Goal: Task Accomplishment & Management: Manage account settings

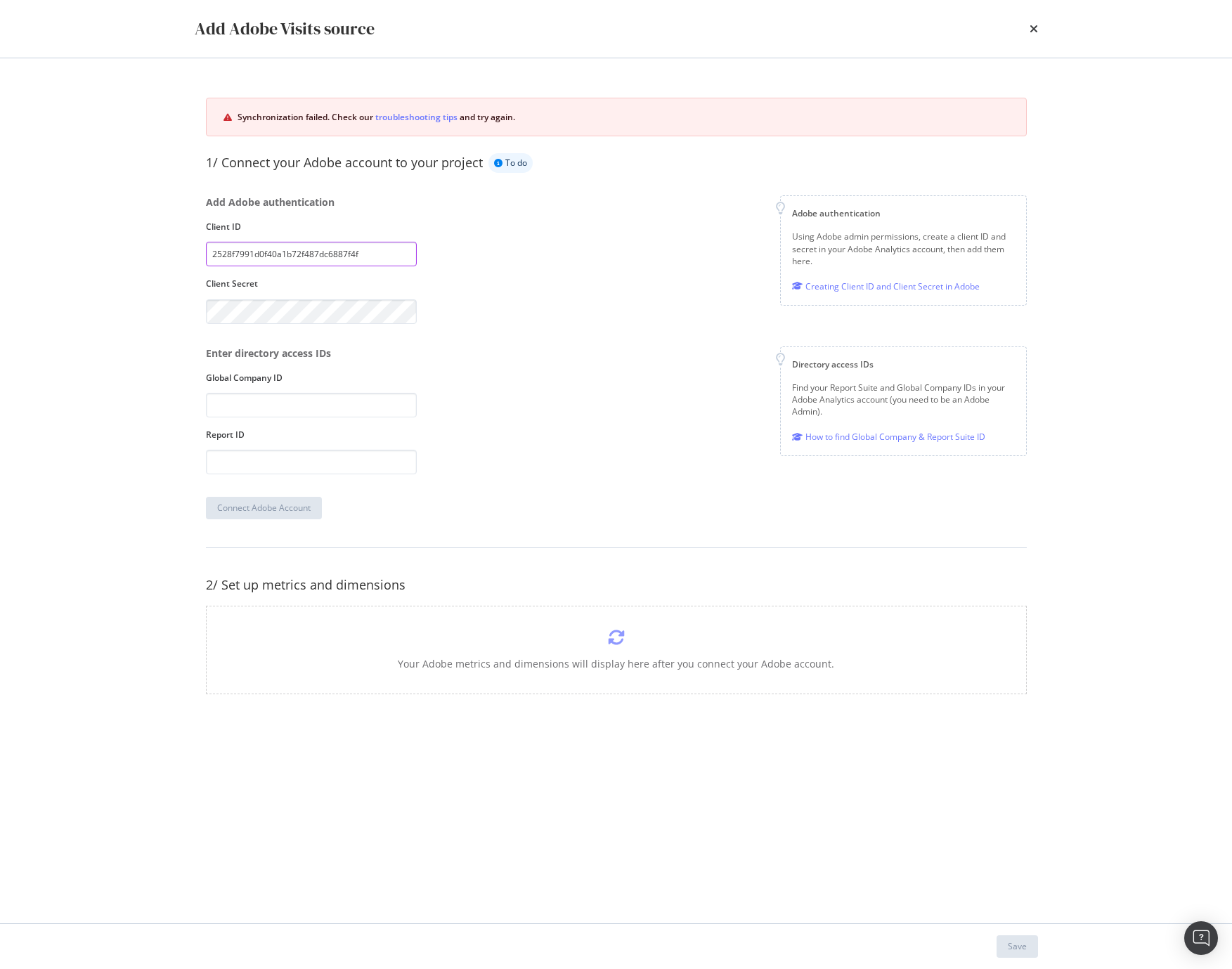
drag, startPoint x: 295, startPoint y: 254, endPoint x: 304, endPoint y: 250, distance: 9.8
click at [296, 254] on input "2528f7991d0f40a1b72f487dc6887f4f" at bounding box center [311, 254] width 211 height 24
click at [326, 255] on input "2528f7991d0f40a1b72f487dc6887f4f" at bounding box center [311, 254] width 211 height 24
click at [482, 315] on div "Add Adobe authentication Client ID 2528f7991d0f40a1b72f487dc6887f4f Client Secr…" at bounding box center [616, 259] width 821 height 128
click at [311, 410] on input "modal" at bounding box center [311, 405] width 211 height 24
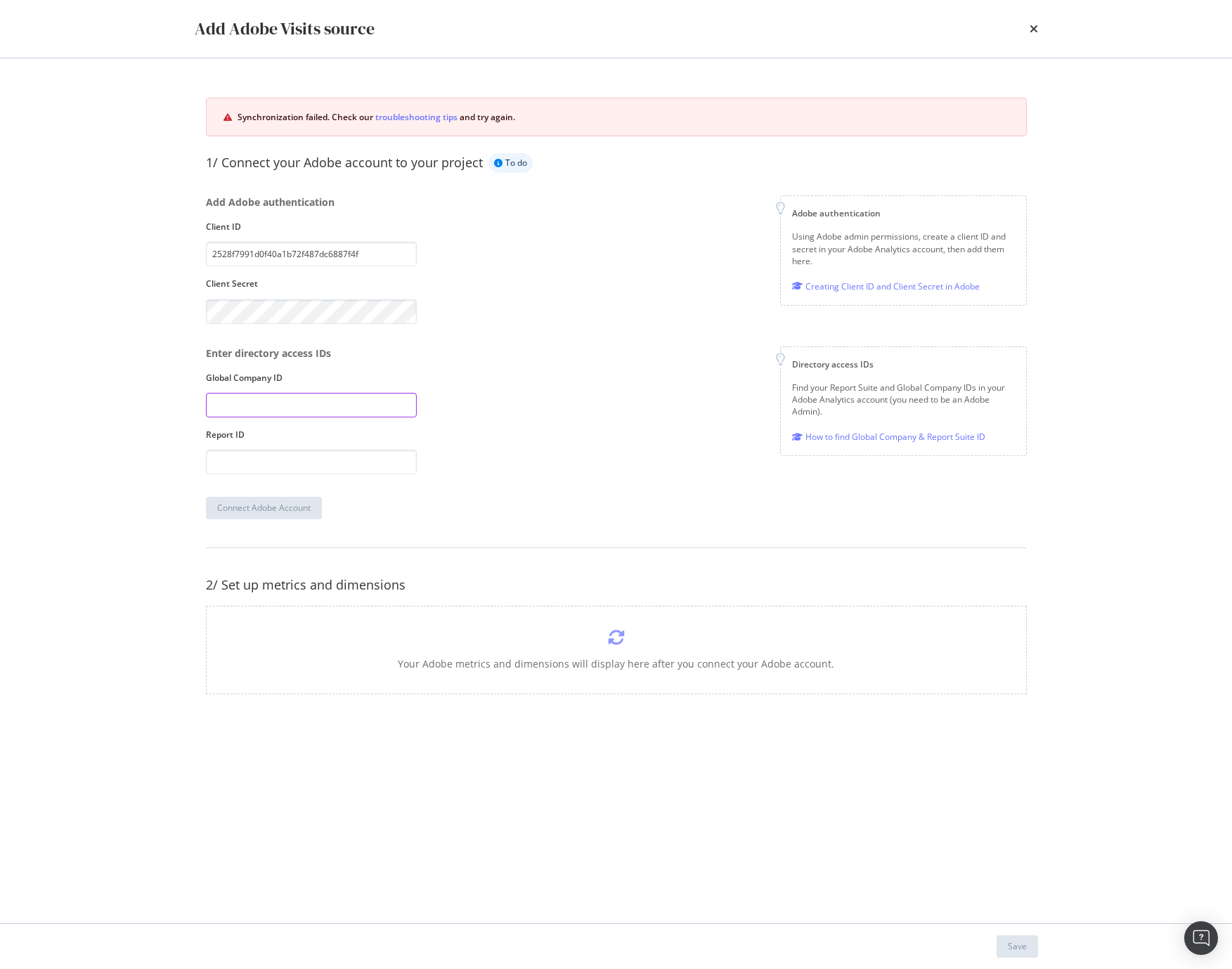
click at [317, 400] on input "modal" at bounding box center [311, 405] width 211 height 24
paste input "tmobil4"
type input "tmobil4"
click at [280, 467] on input "modal" at bounding box center [311, 462] width 211 height 24
paste input "tmobusprod"
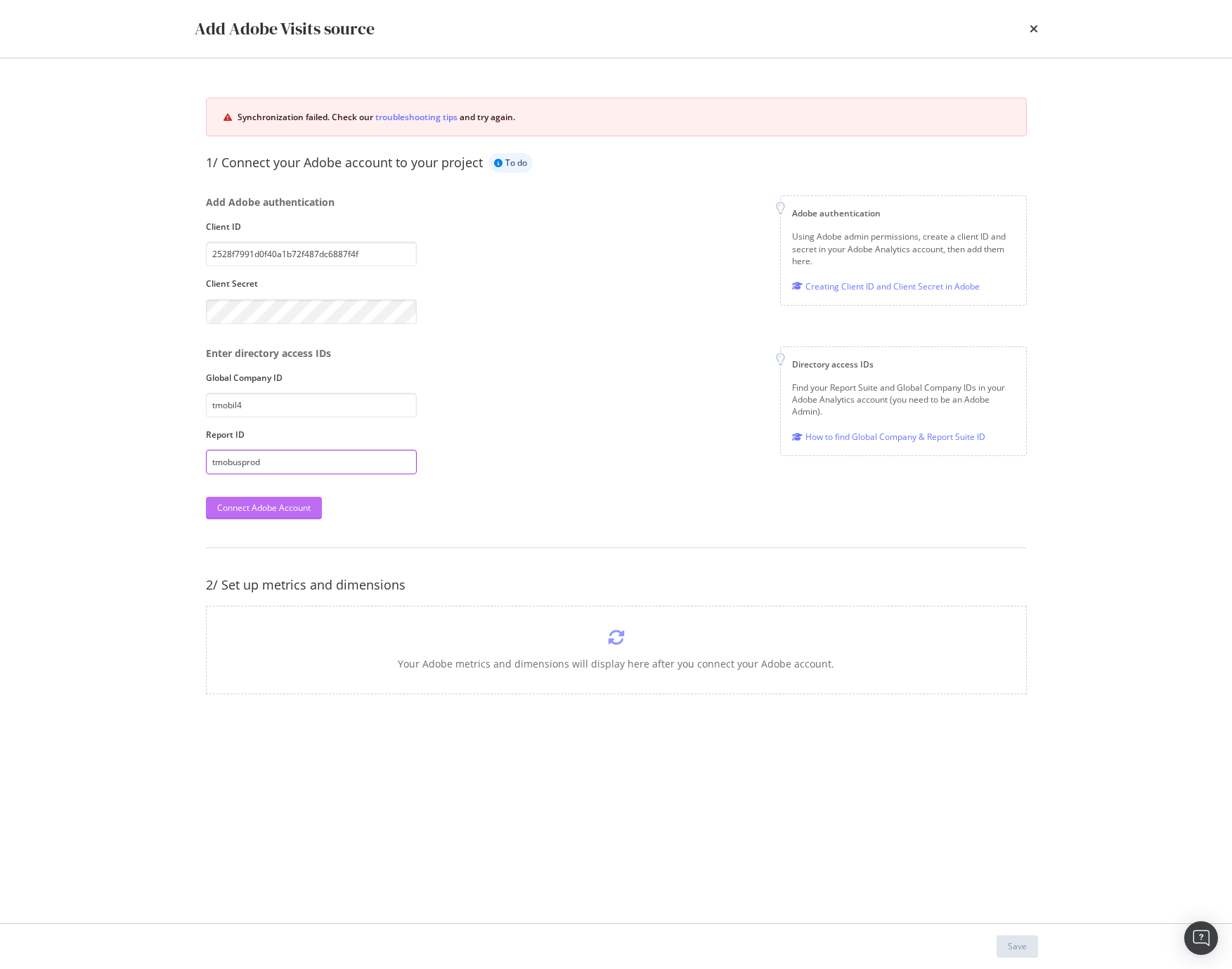
type input "tmobusprod"
click at [289, 511] on div "Connect Adobe Account" at bounding box center [263, 508] width 93 height 12
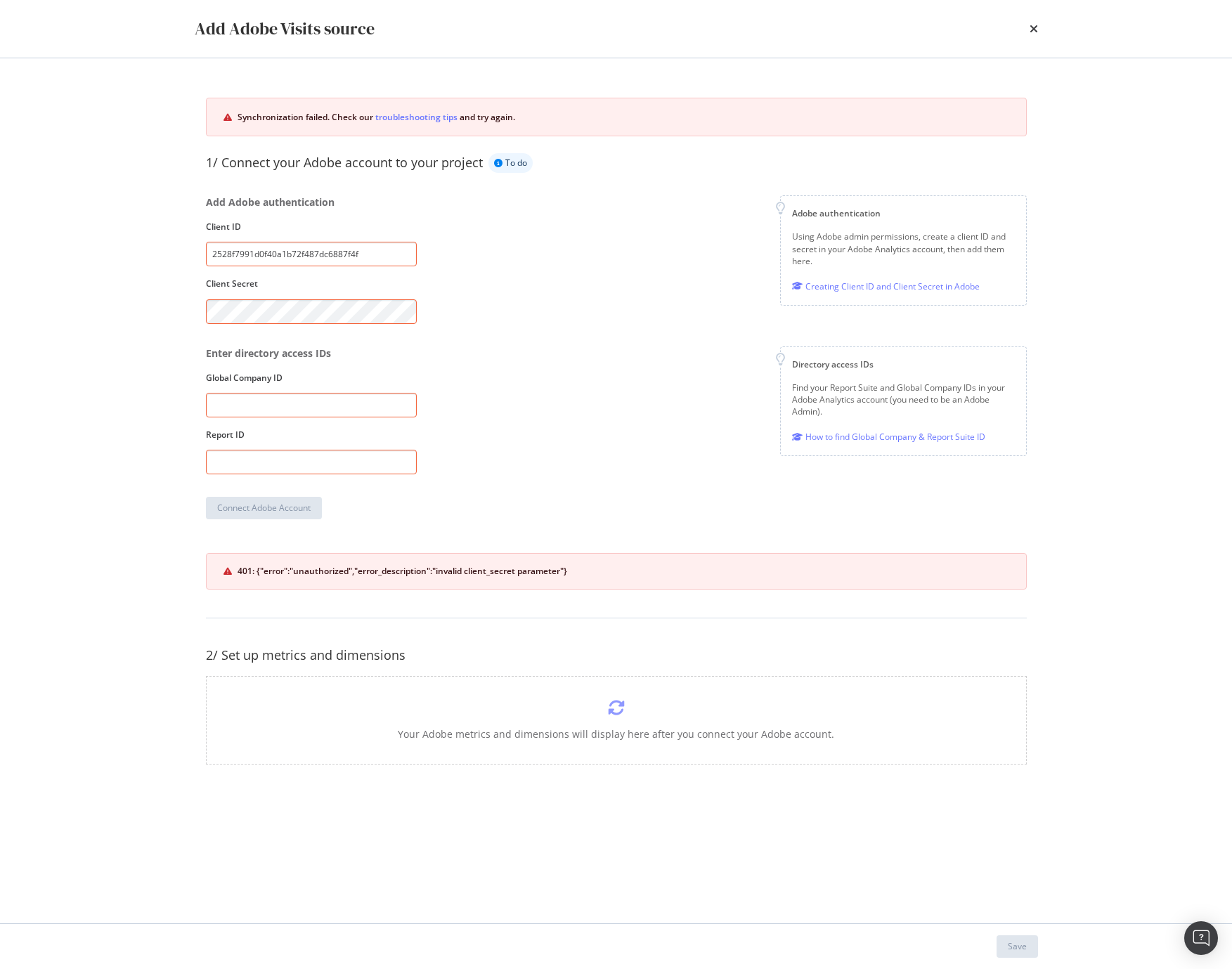
drag, startPoint x: 296, startPoint y: 414, endPoint x: 7, endPoint y: 403, distance: 289.2
click at [295, 414] on input "modal" at bounding box center [311, 405] width 211 height 24
click at [255, 406] on input "modal" at bounding box center [311, 405] width 211 height 24
paste input "tmobil4"
type input "tmobil4"
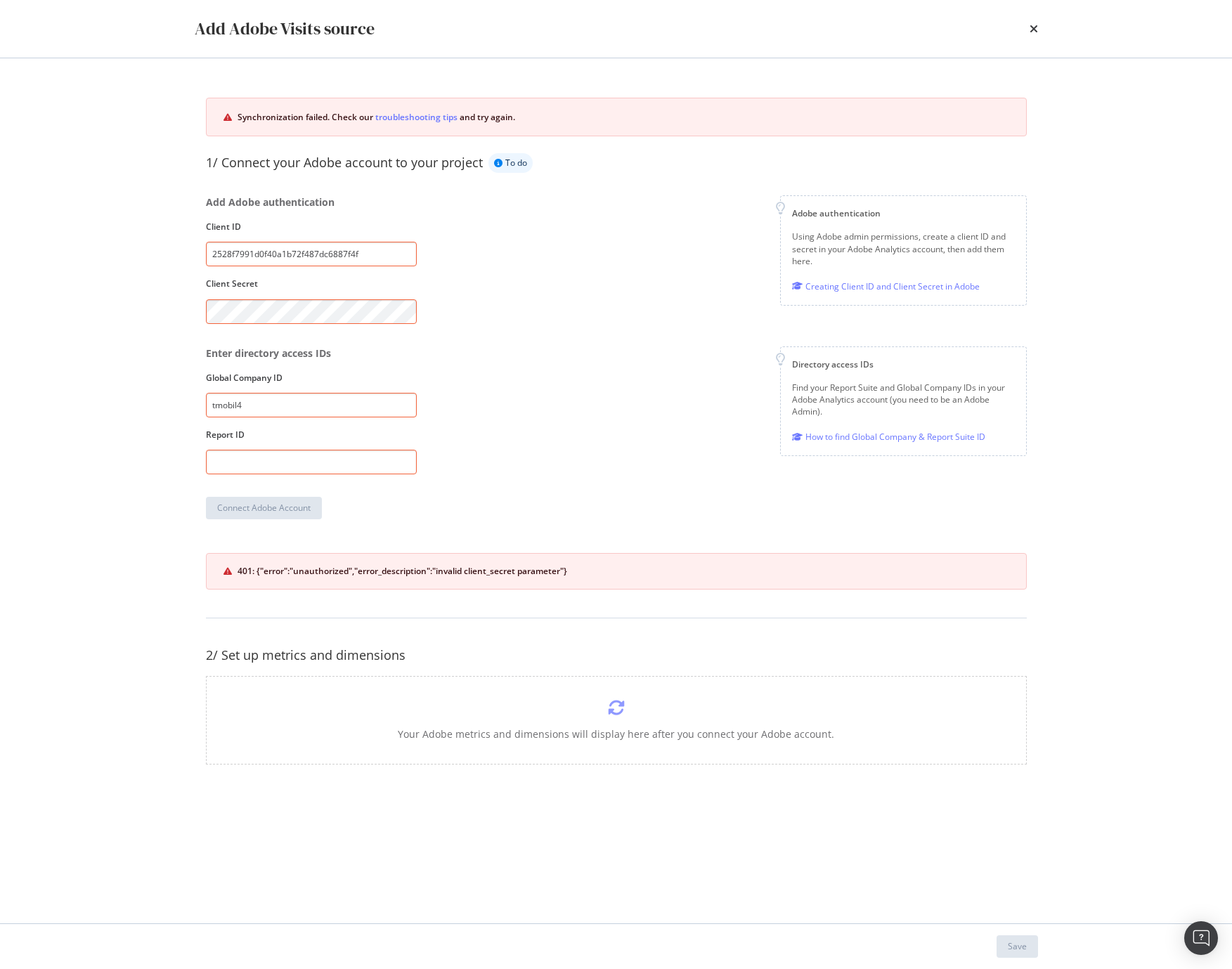
drag, startPoint x: 283, startPoint y: 458, endPoint x: 286, endPoint y: 479, distance: 21.2
click at [283, 458] on input "modal" at bounding box center [311, 462] width 211 height 24
paste input "tmobusprod"
type input "tmobusprod"
click at [273, 513] on div "Connect Adobe Account" at bounding box center [263, 508] width 93 height 12
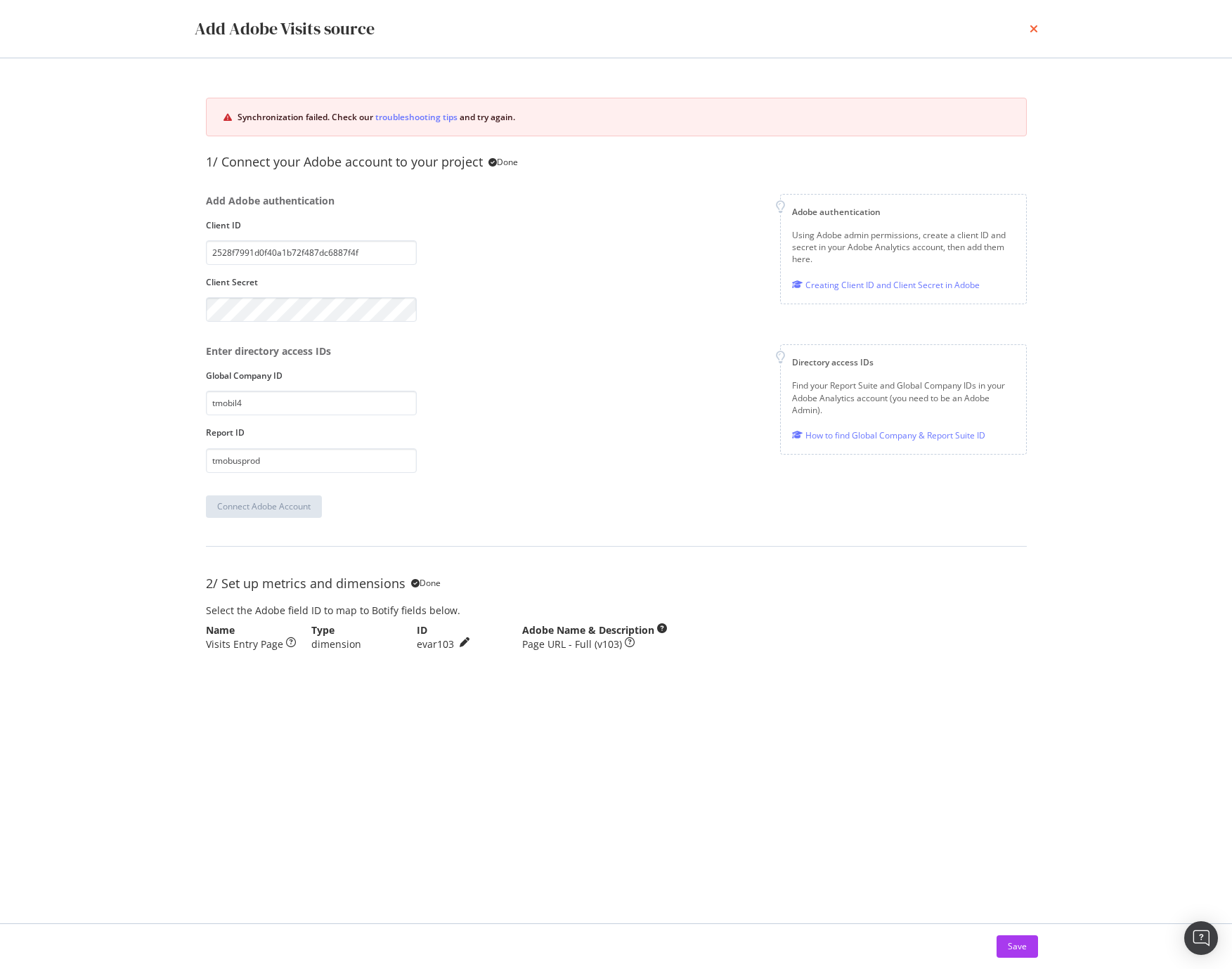
click at [1031, 31] on icon "times" at bounding box center [1033, 29] width 8 height 11
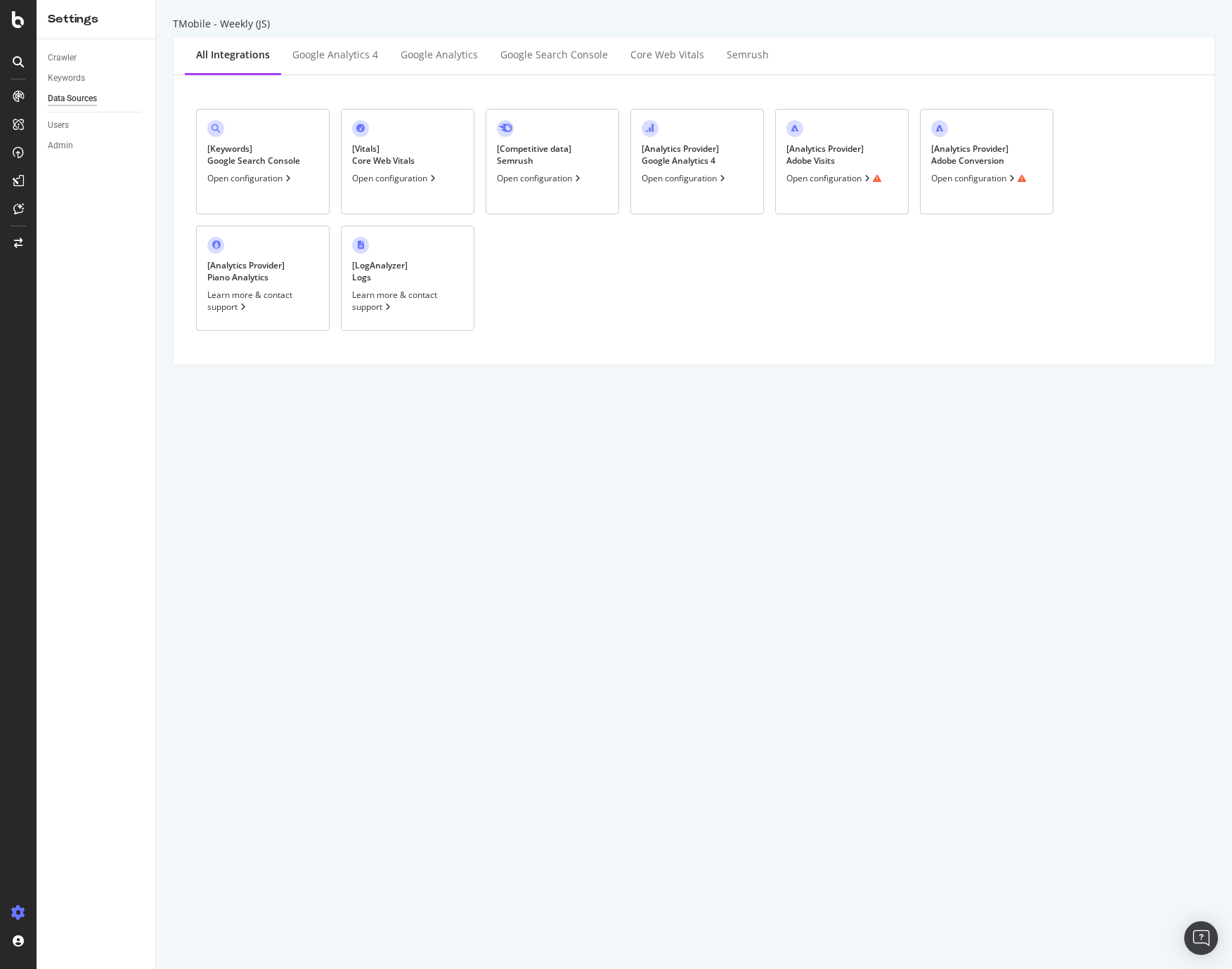
click at [966, 137] on div "[ Analytics Provider ] Adobe Conversion Open configuration" at bounding box center [987, 161] width 134 height 105
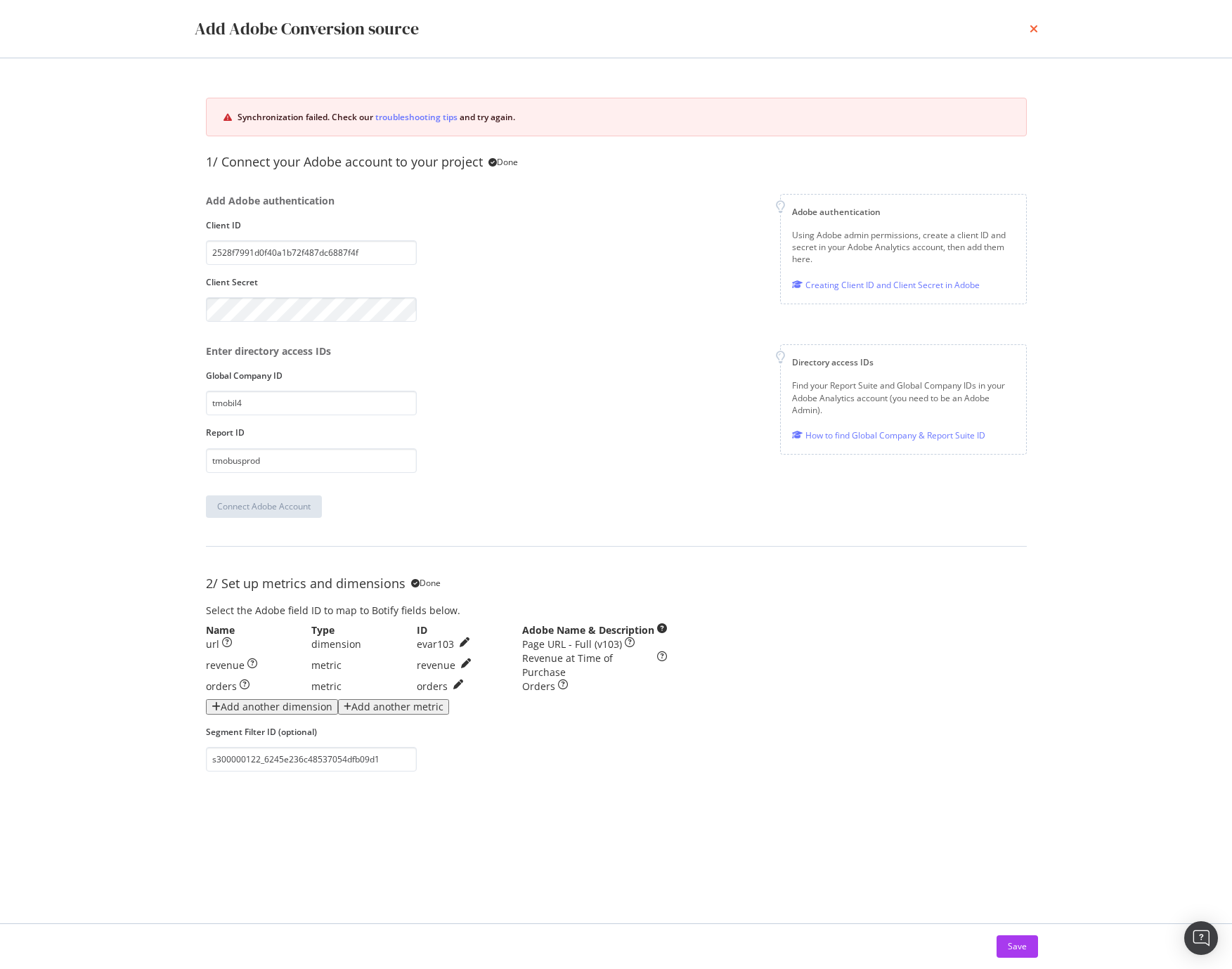
click at [1030, 26] on icon "times" at bounding box center [1033, 29] width 8 height 11
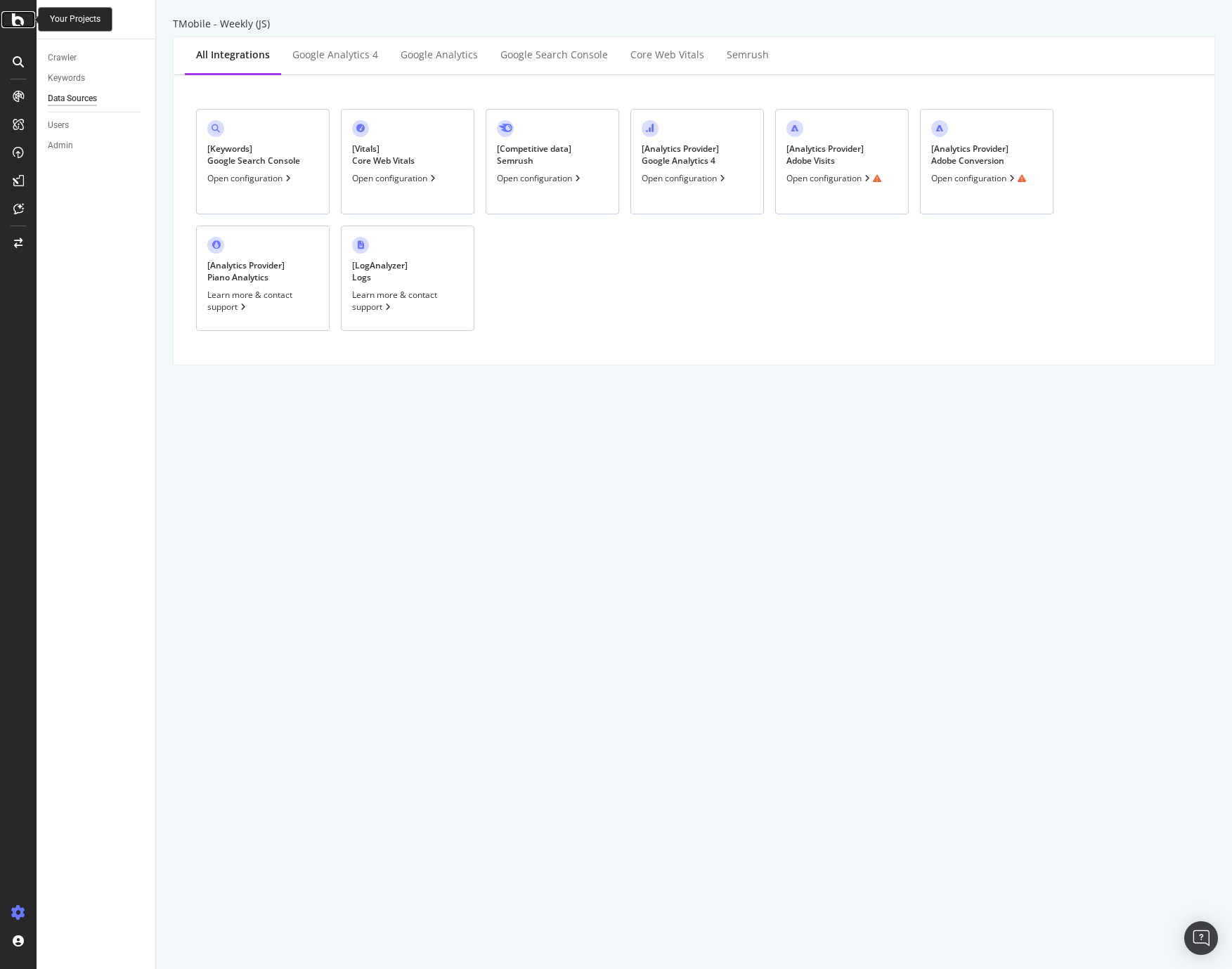
click at [13, 19] on icon at bounding box center [19, 20] width 13 height 17
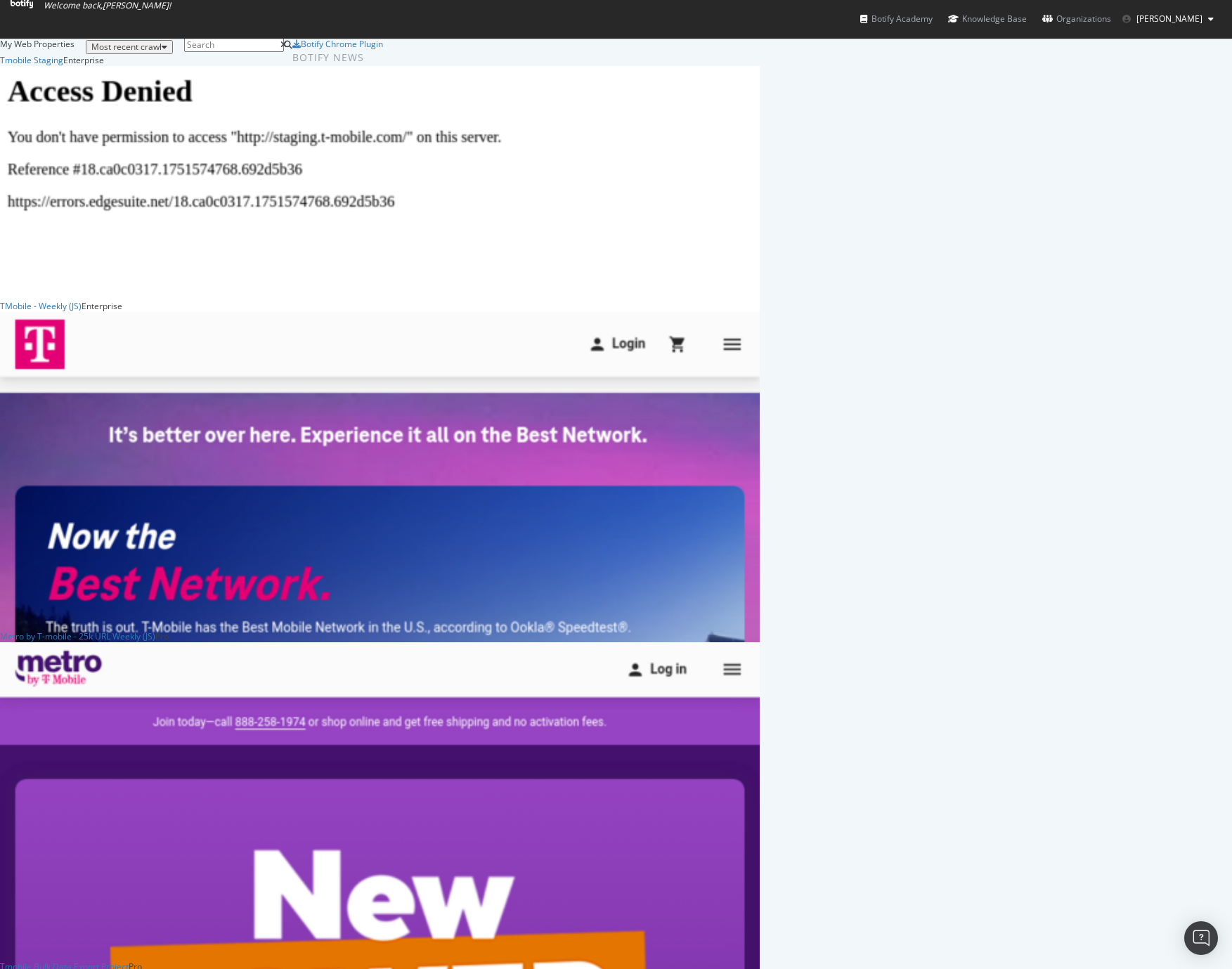
scroll to position [959, 1211]
click at [155, 643] on div "Metro by T-mobile - 25k URL Weekly (JS)" at bounding box center [77, 636] width 155 height 12
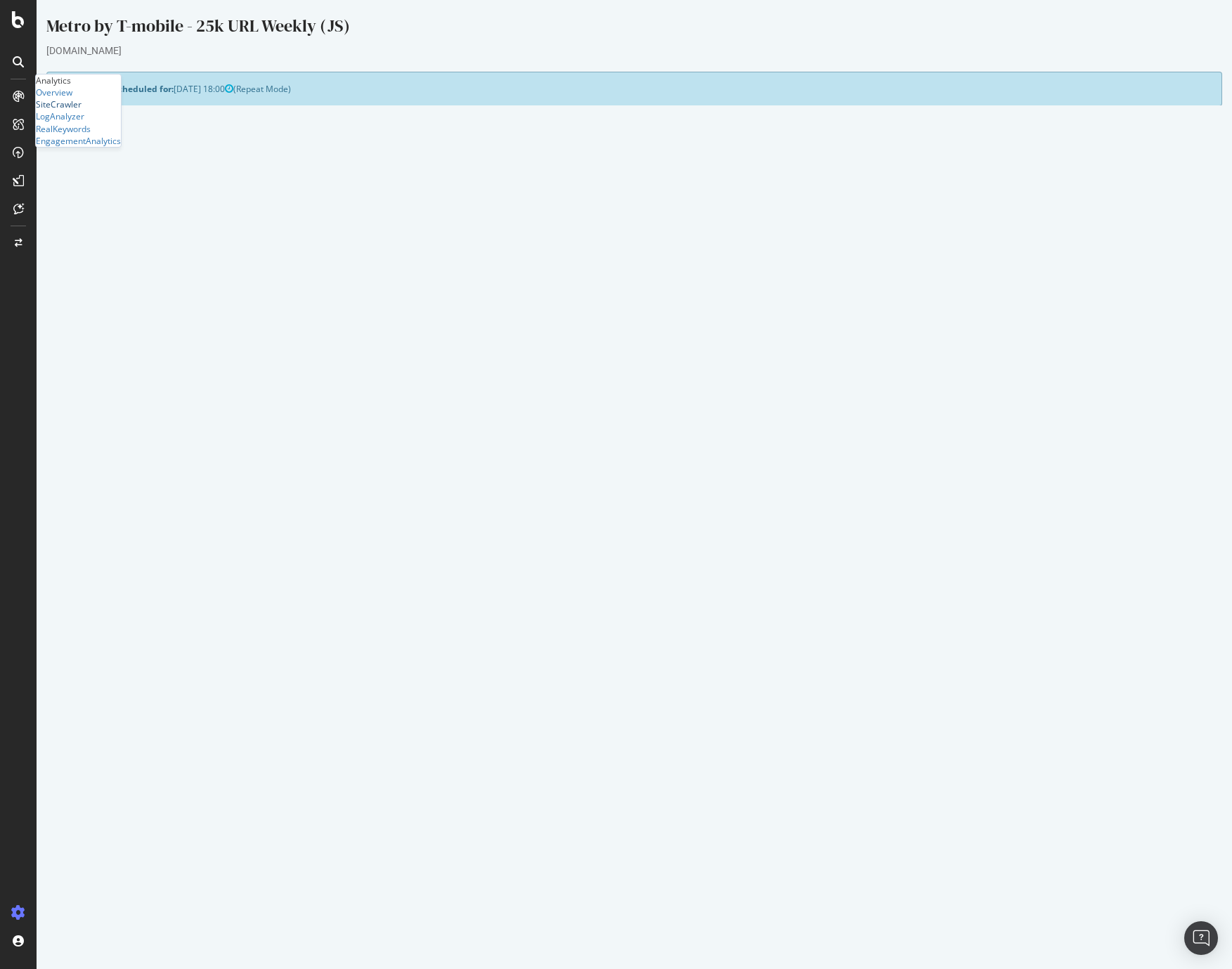
click at [82, 111] on div "SiteCrawler" at bounding box center [59, 104] width 46 height 12
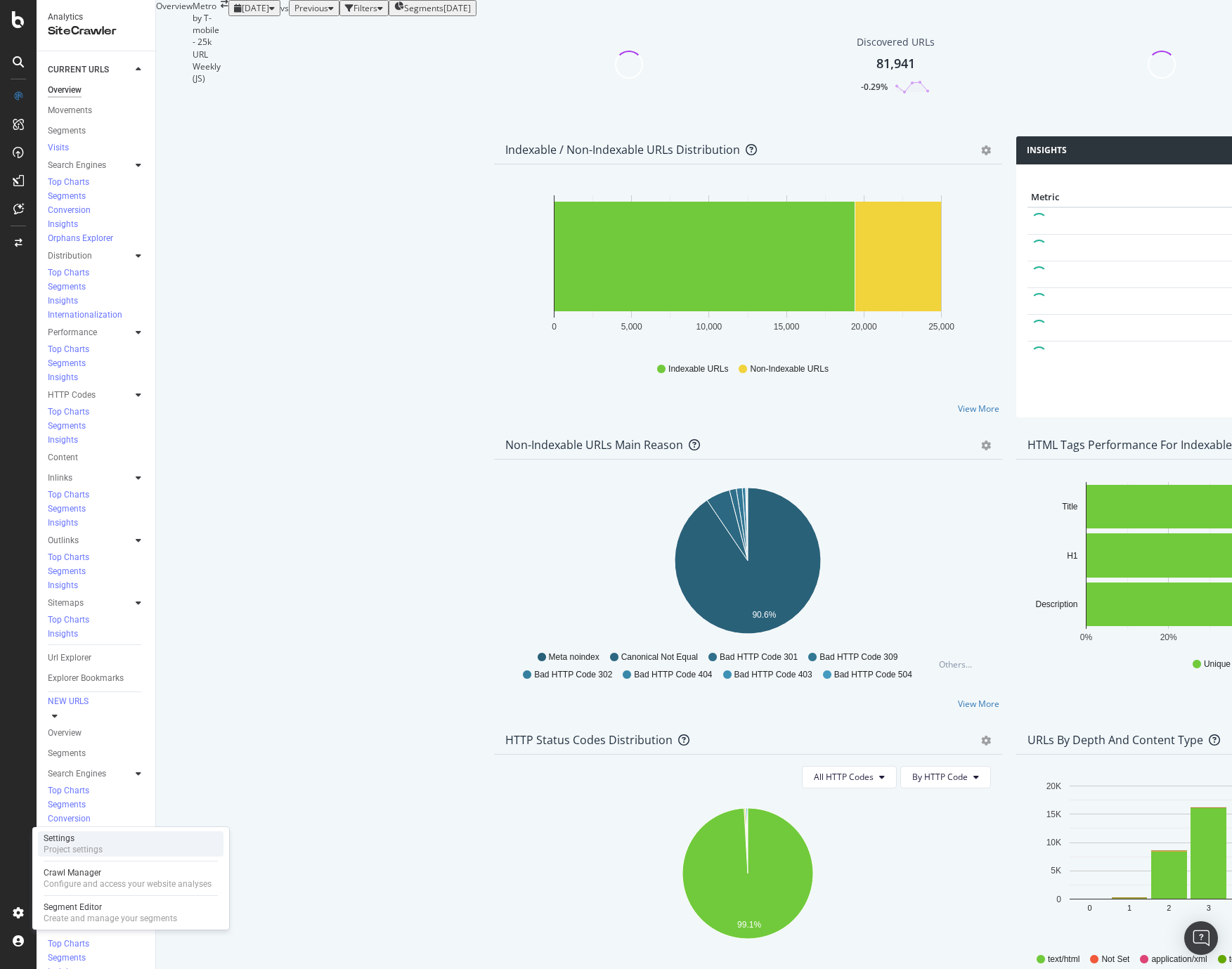
click at [87, 848] on div "Project settings" at bounding box center [73, 850] width 59 height 11
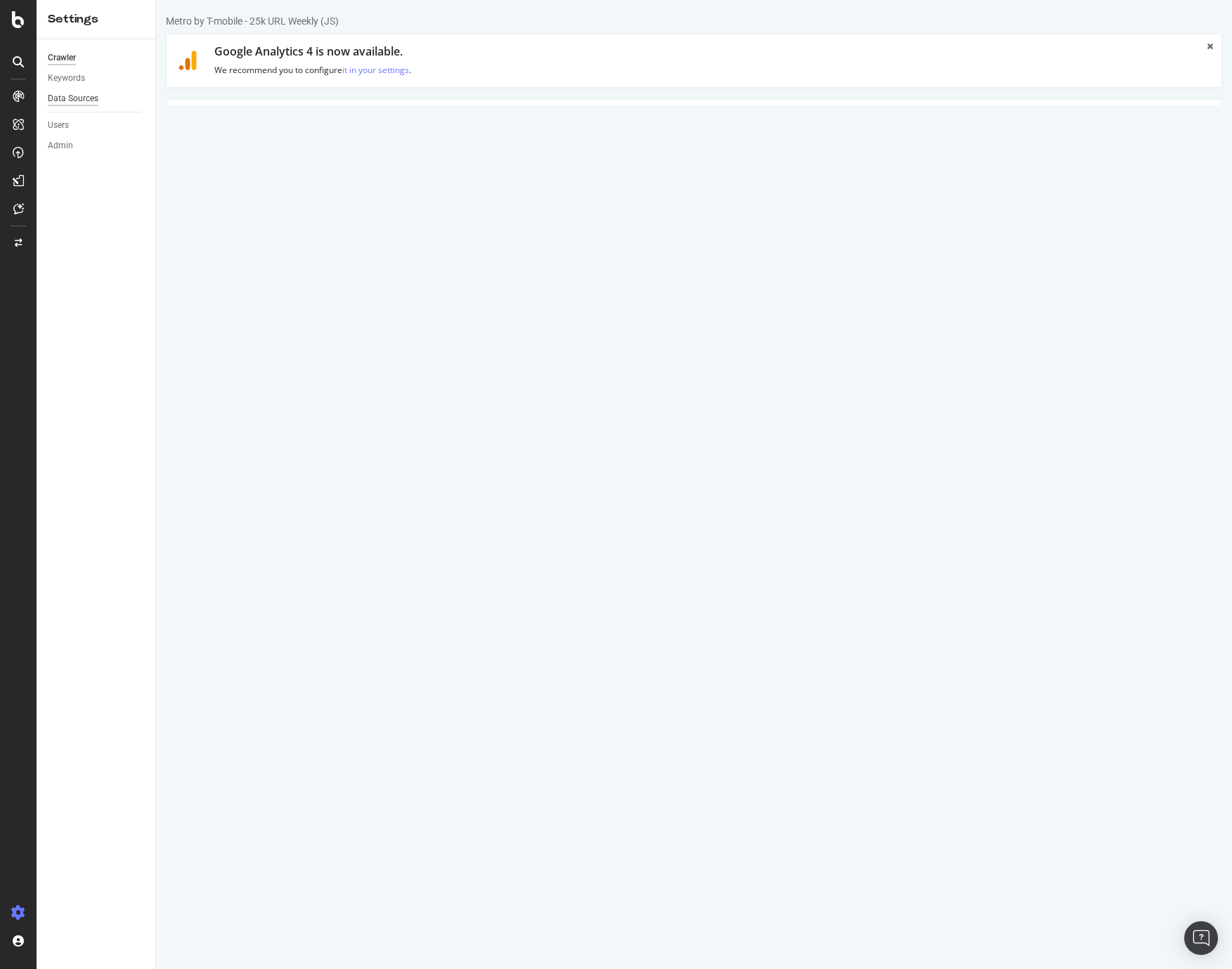
click at [69, 101] on div "Data Sources" at bounding box center [73, 99] width 50 height 15
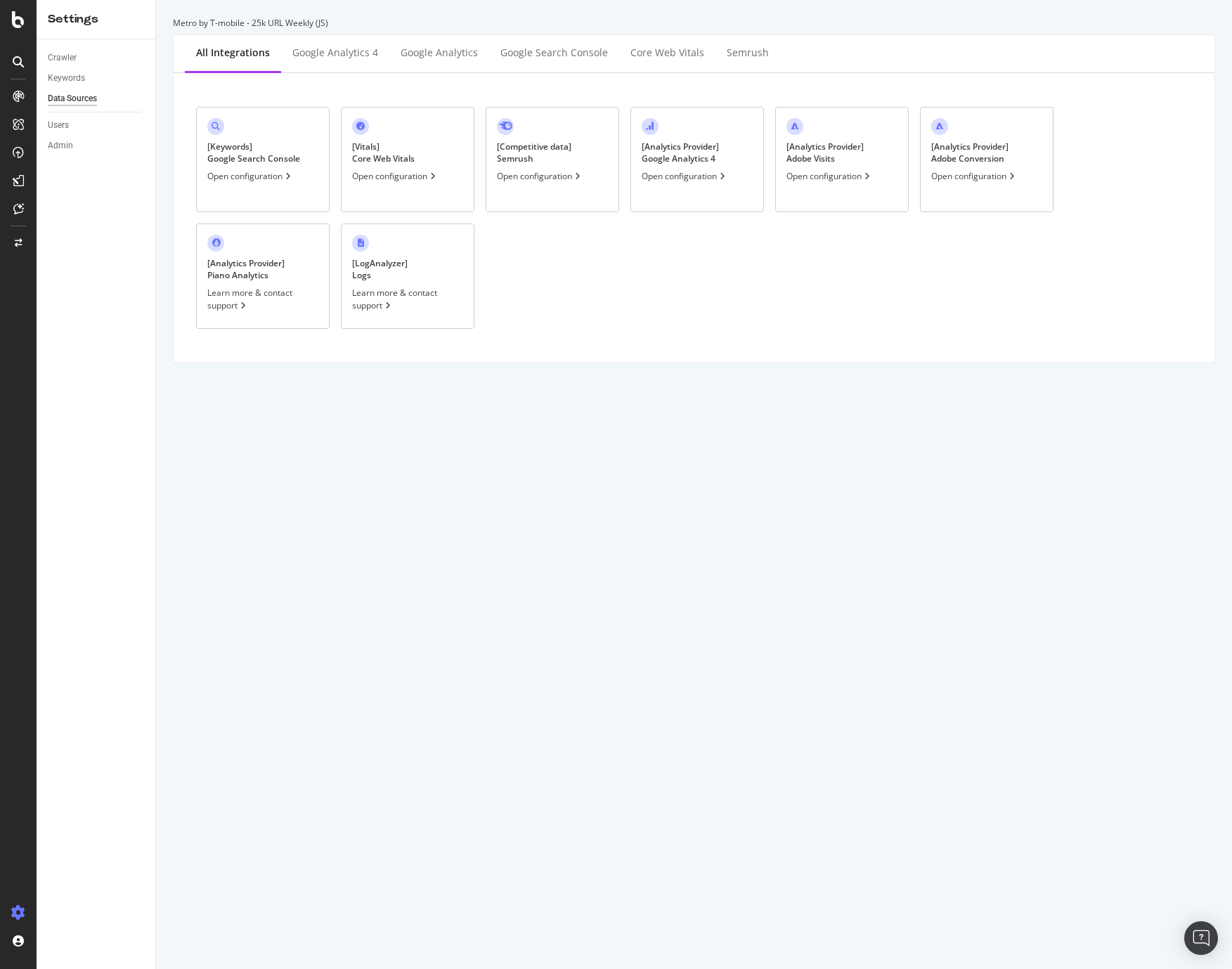
click at [837, 151] on div "[ Analytics Provider ] Adobe Visits" at bounding box center [825, 153] width 77 height 24
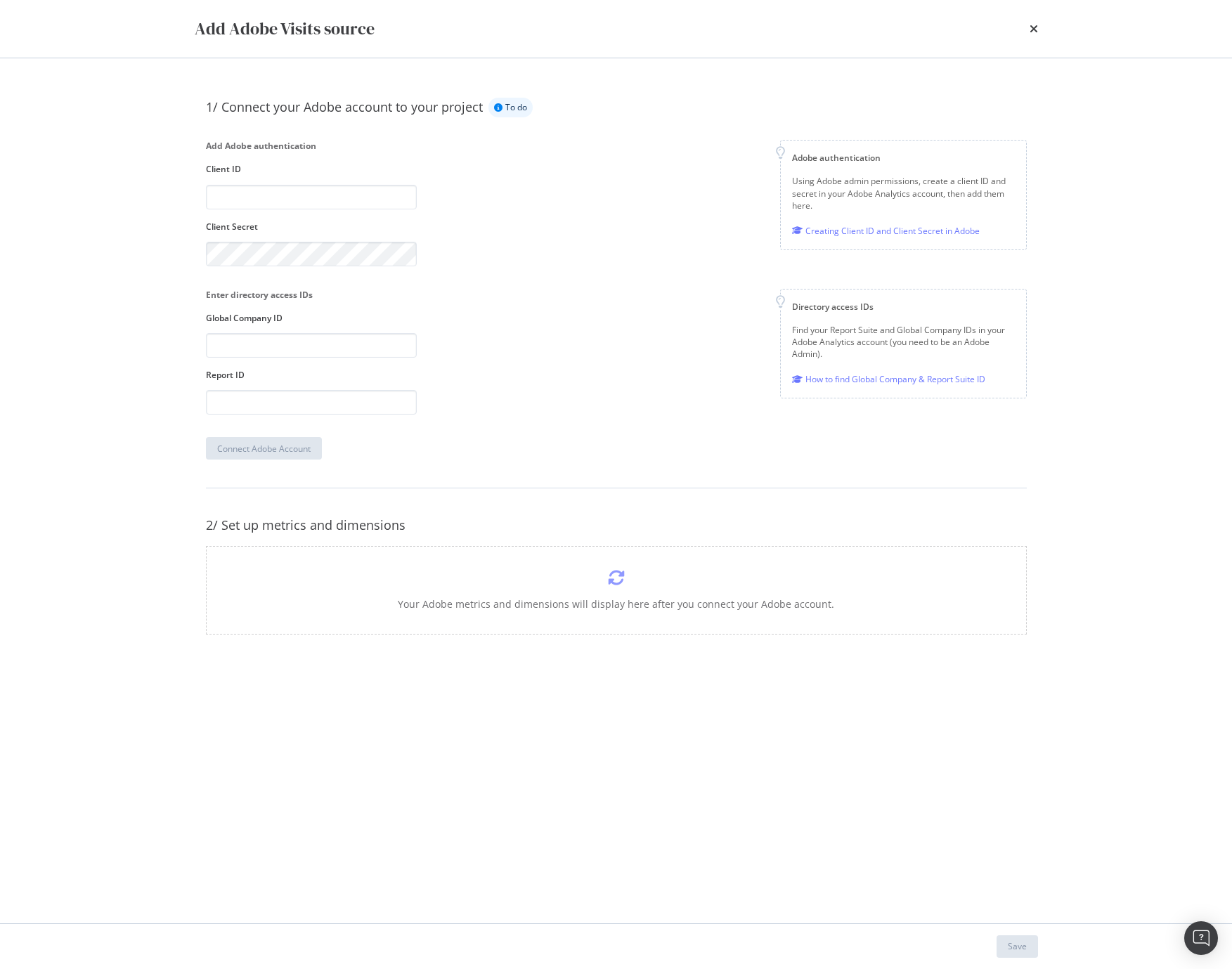
click at [510, 108] on span "To do" at bounding box center [515, 107] width 21 height 8
click at [497, 106] on icon "info label" at bounding box center [497, 107] width 8 height 8
click at [289, 191] on input "modal" at bounding box center [311, 197] width 211 height 24
click at [253, 334] on input "modal" at bounding box center [311, 345] width 211 height 24
paste input "tmobil4"
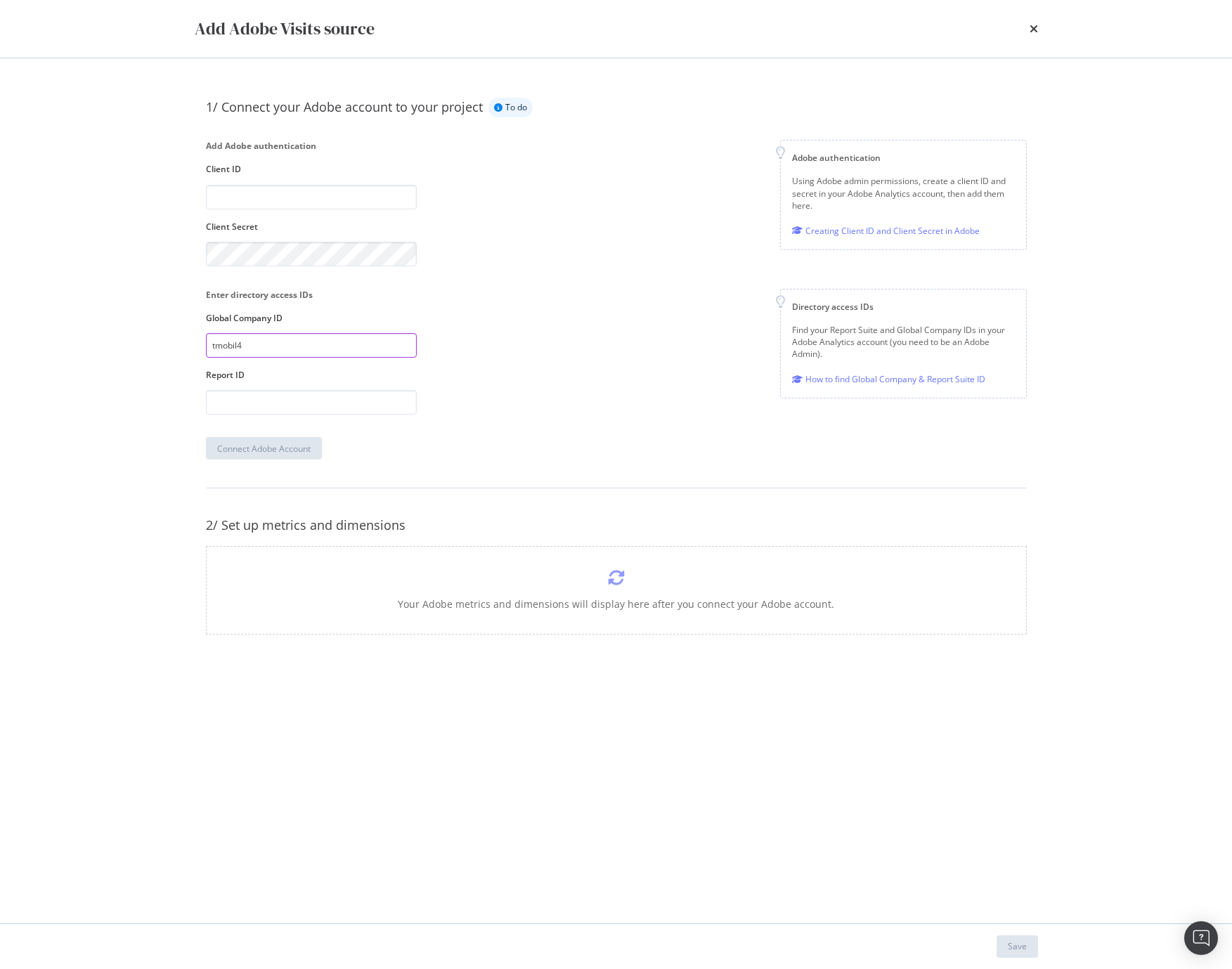
type input "tmobil4"
drag, startPoint x: 240, startPoint y: 421, endPoint x: 253, endPoint y: 404, distance: 21.4
click at [240, 421] on div "1/ Connect your Adobe account to your project To do Add Adobe authentication Cl…" at bounding box center [616, 278] width 821 height 362
click at [253, 404] on input "modal" at bounding box center [311, 402] width 211 height 24
paste input "tmobusprod"
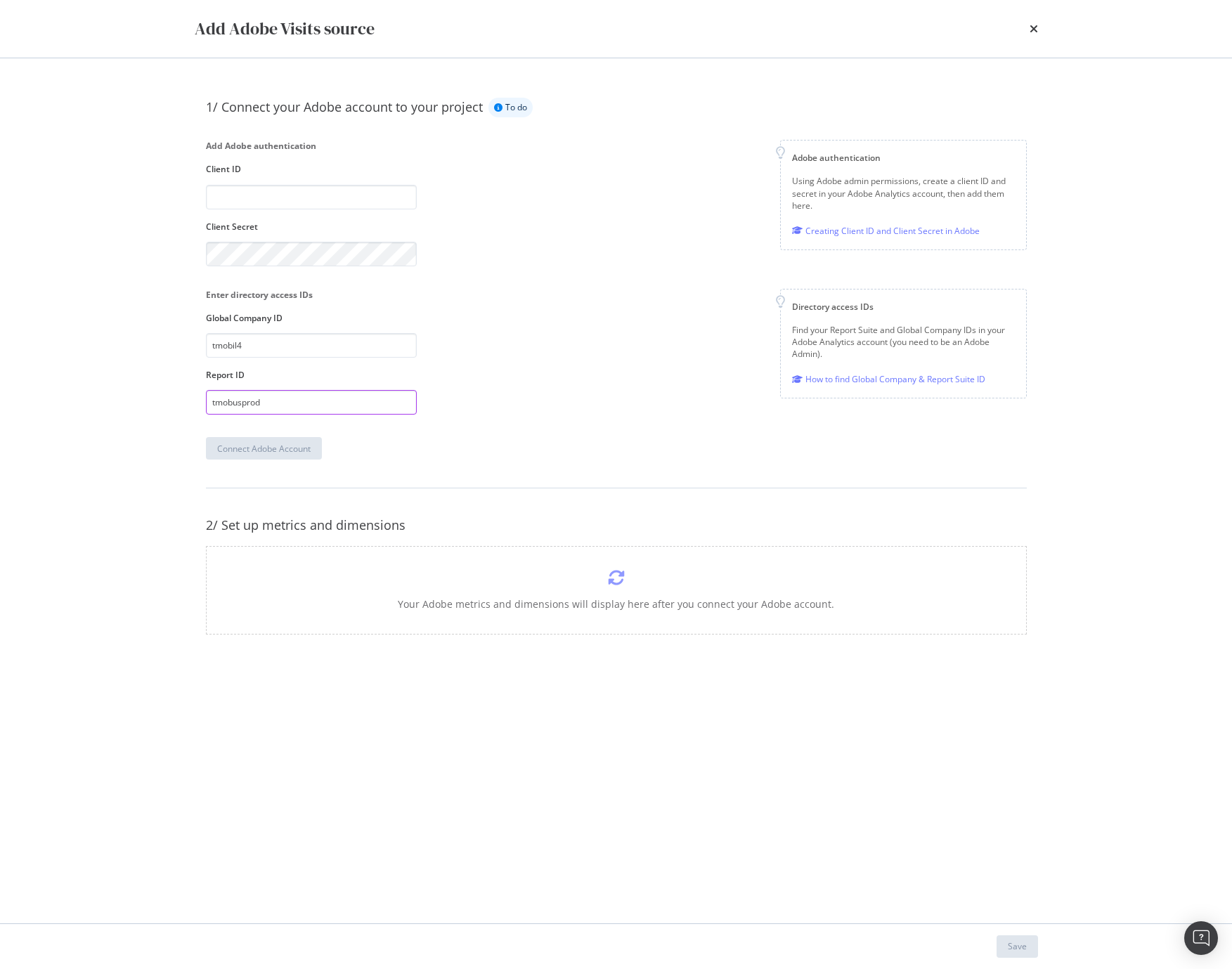
type input "tmobusprod"
click at [300, 195] on input "modal" at bounding box center [311, 197] width 211 height 24
paste input "2528f7991d0f40a1b72f487dc6887f4f"
type input "2528f7991d0f40a1b72f487dc6887f4f"
click at [272, 445] on div "Connect Adobe Account" at bounding box center [263, 448] width 93 height 12
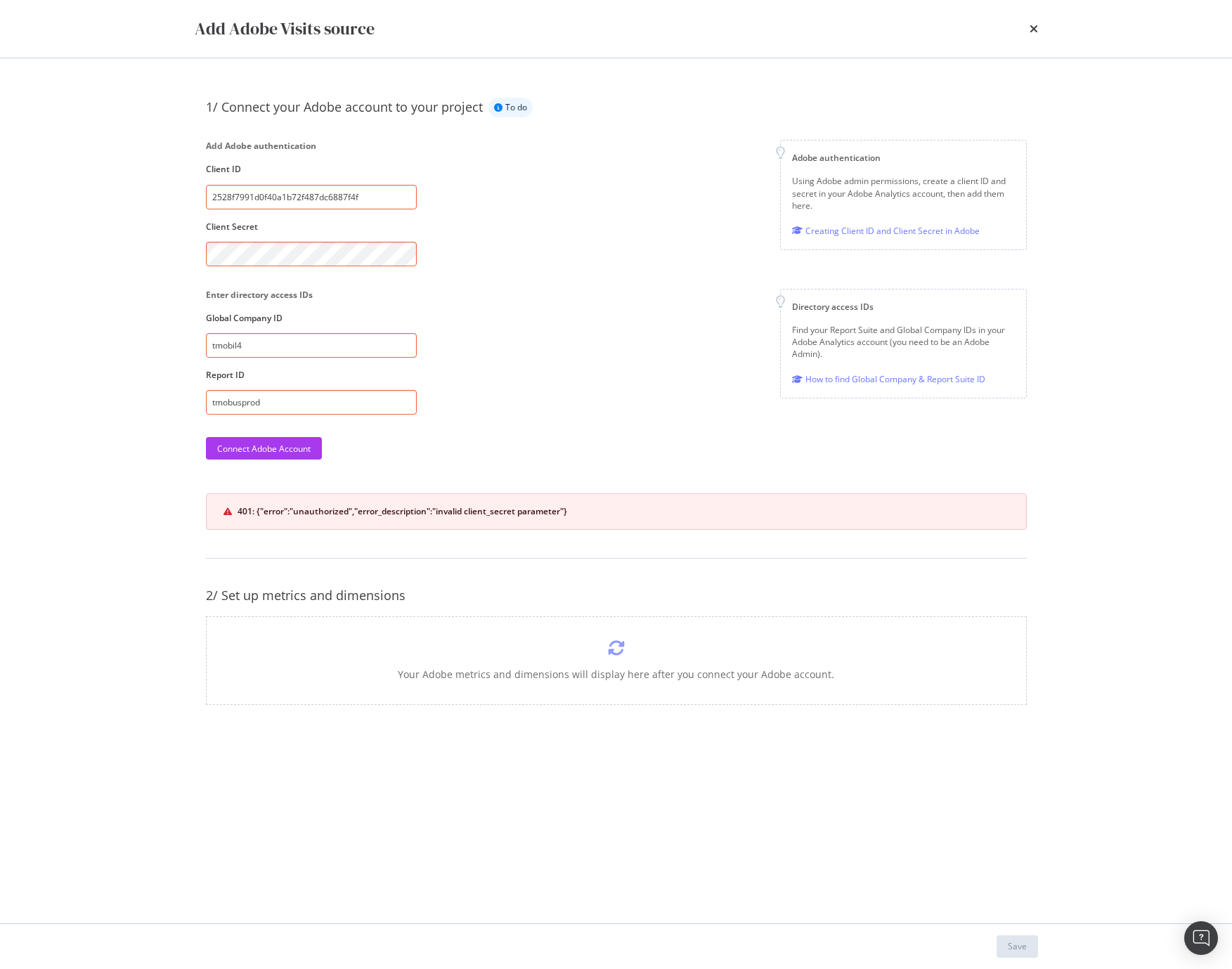
click at [528, 256] on div "Add Adobe authentication Client ID 2528f7991d0f40a1b72f487dc6887f4f Client Secr…" at bounding box center [616, 202] width 821 height 126
click at [269, 447] on div "Connect Adobe Account" at bounding box center [263, 448] width 93 height 12
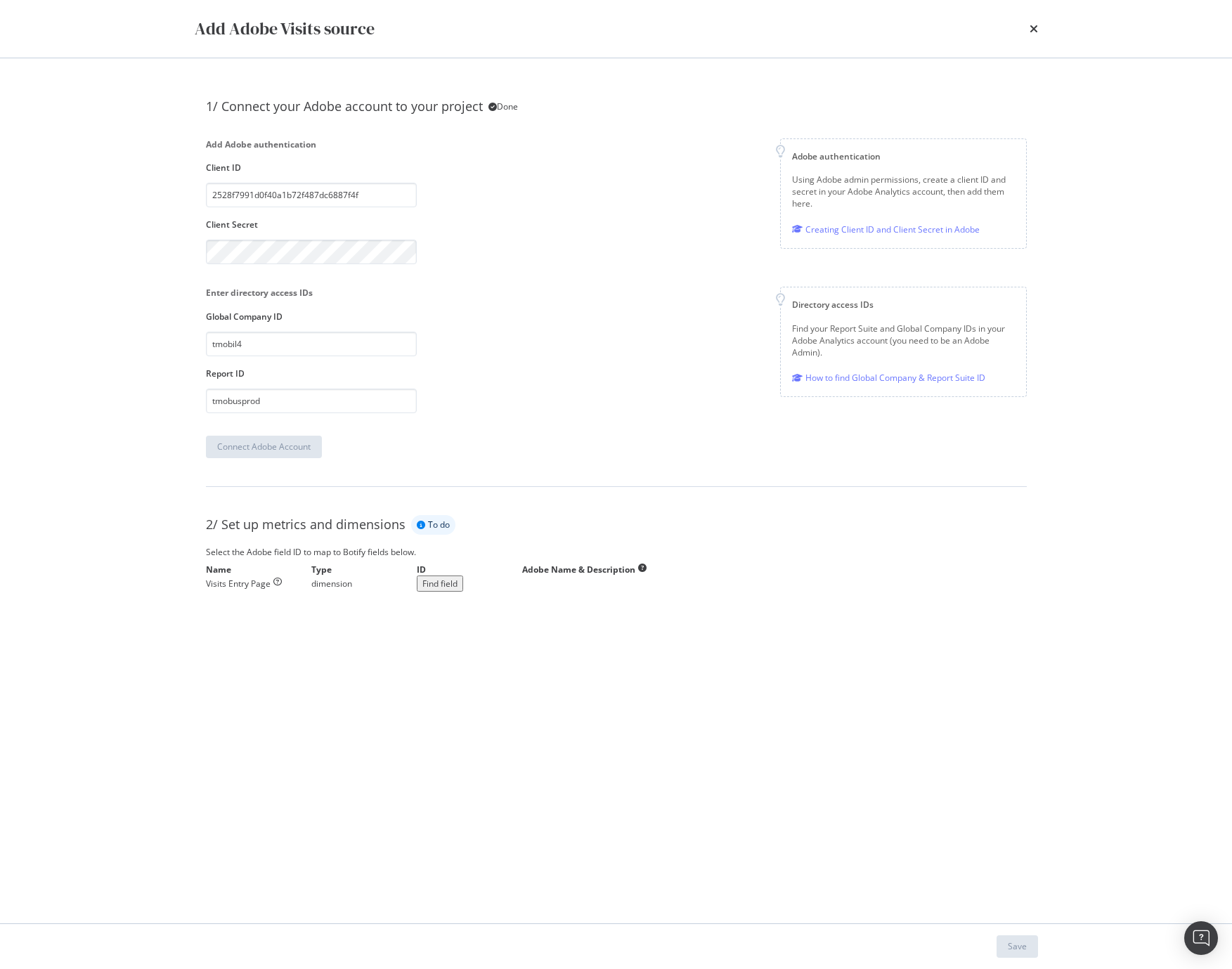
click at [7, 968] on icon "close toast" at bounding box center [3, 976] width 7 height 13
click at [1023, 29] on div "Add Adobe Visits source" at bounding box center [616, 29] width 843 height 24
drag, startPoint x: 1023, startPoint y: 29, endPoint x: 1031, endPoint y: 30, distance: 8.1
click at [1030, 30] on icon "times" at bounding box center [1033, 29] width 8 height 11
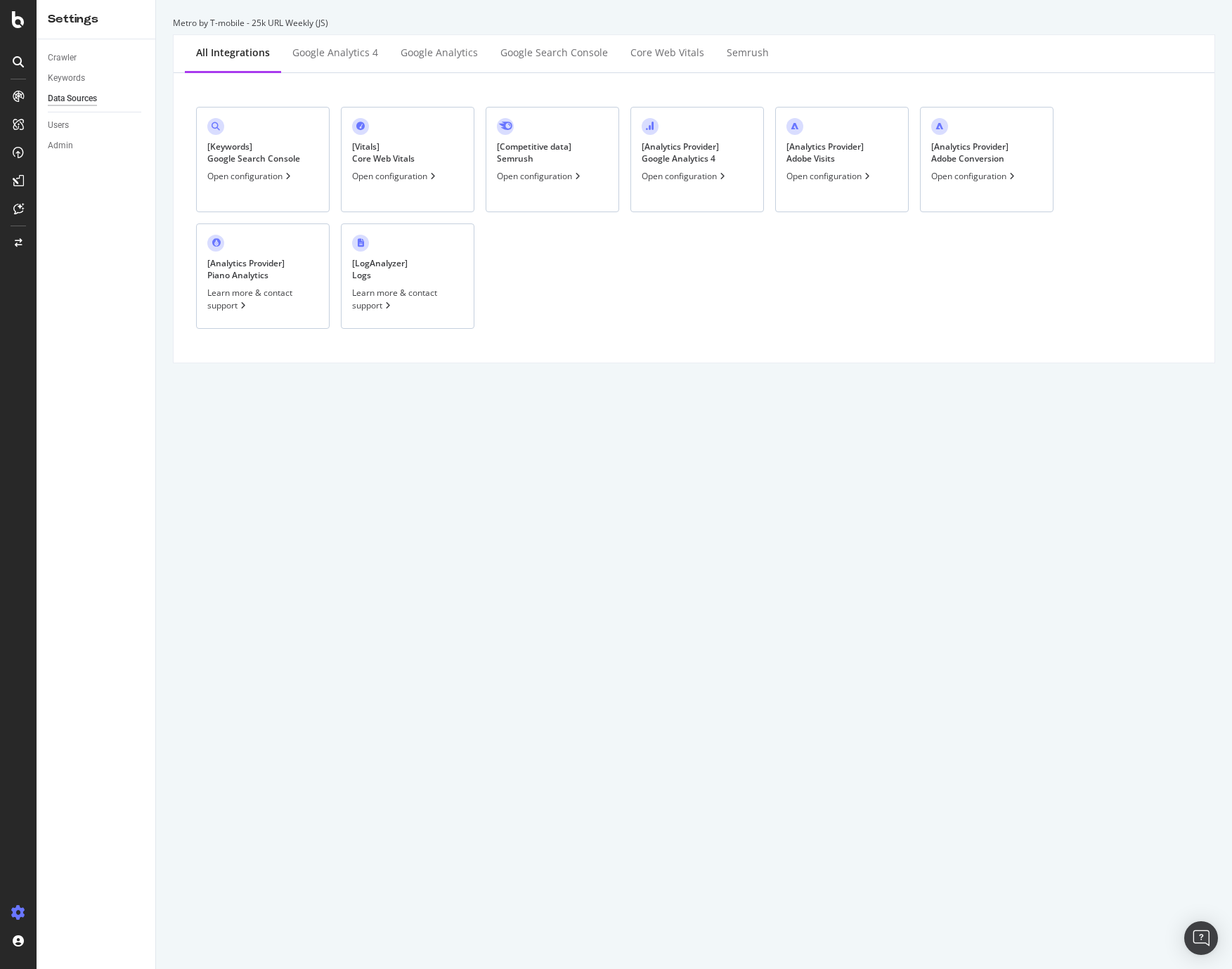
click at [996, 132] on div "[ Analytics Provider ] Adobe Conversion Open configuration" at bounding box center [987, 159] width 134 height 105
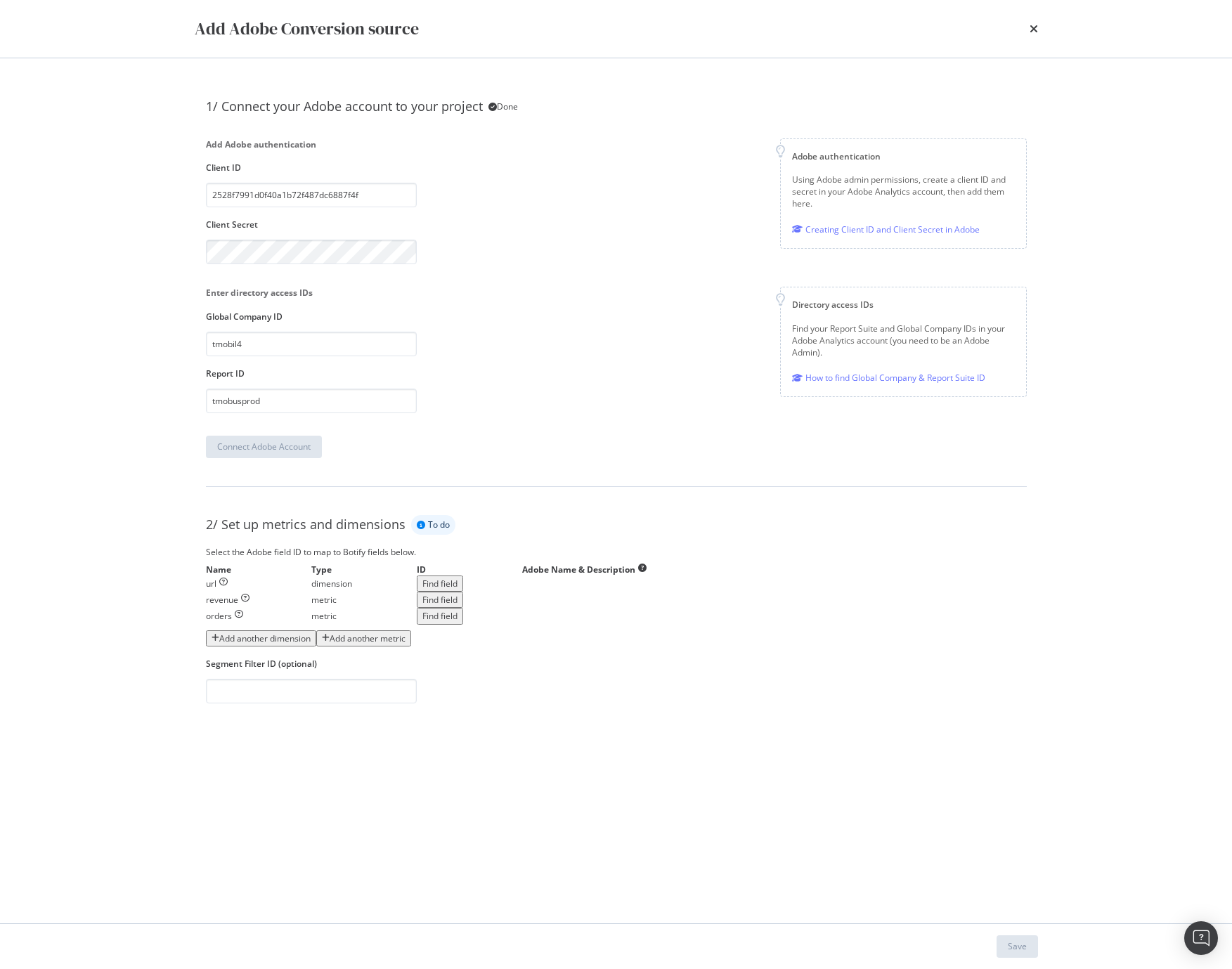
click at [1035, 28] on icon "times" at bounding box center [1033, 29] width 8 height 11
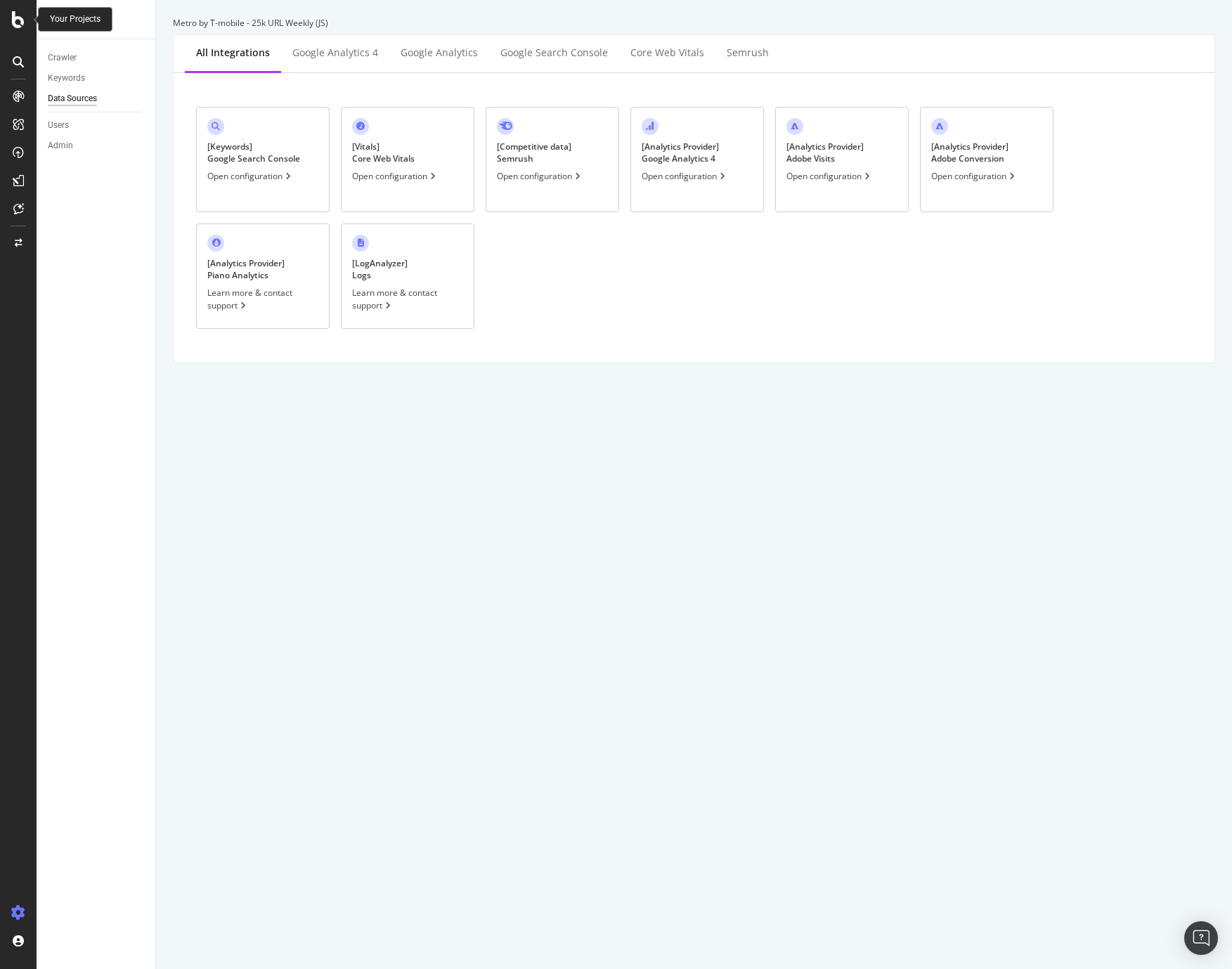
click at [18, 22] on icon at bounding box center [19, 20] width 13 height 17
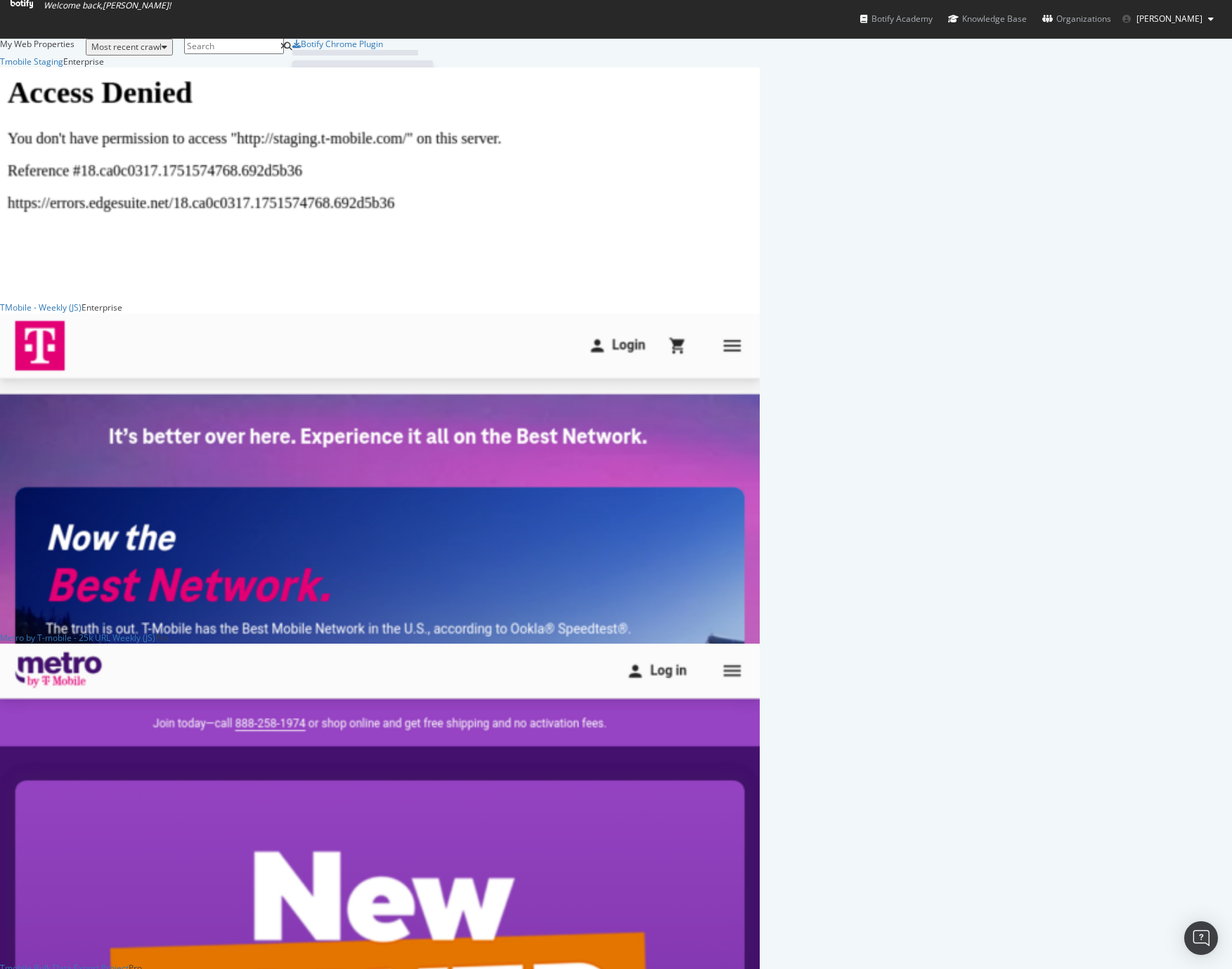
scroll to position [959, 1211]
drag, startPoint x: 18, startPoint y: 22, endPoint x: 76, endPoint y: 491, distance: 472.6
click at [76, 493] on div "My Web Properties Most recent crawl Tmobile Staging Enterprise Analytics Overvi…" at bounding box center [616, 623] width 1232 height 1170
click at [82, 313] on div "TMobile - Weekly (JS)" at bounding box center [41, 307] width 82 height 12
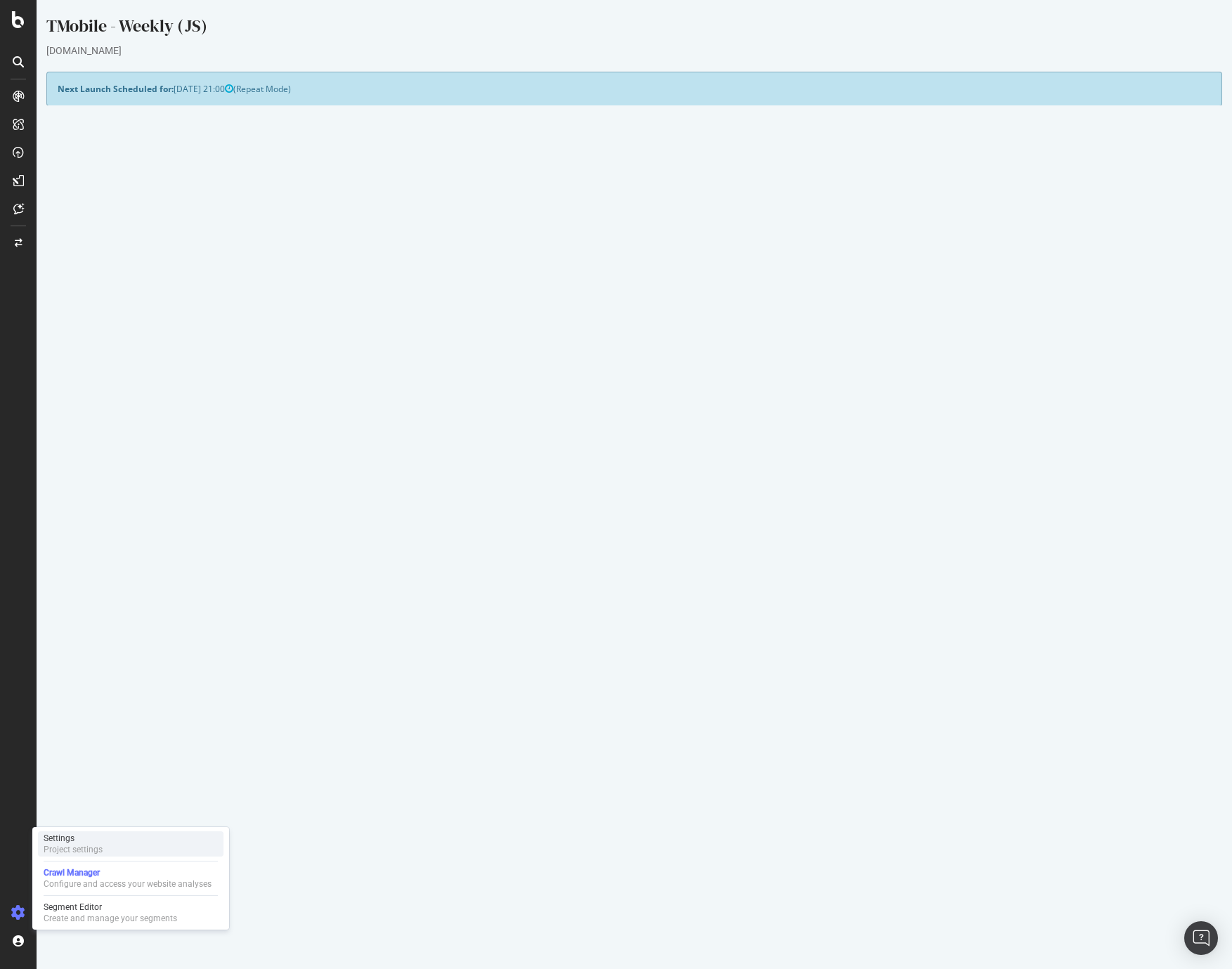
click at [80, 841] on div "Settings" at bounding box center [73, 838] width 59 height 11
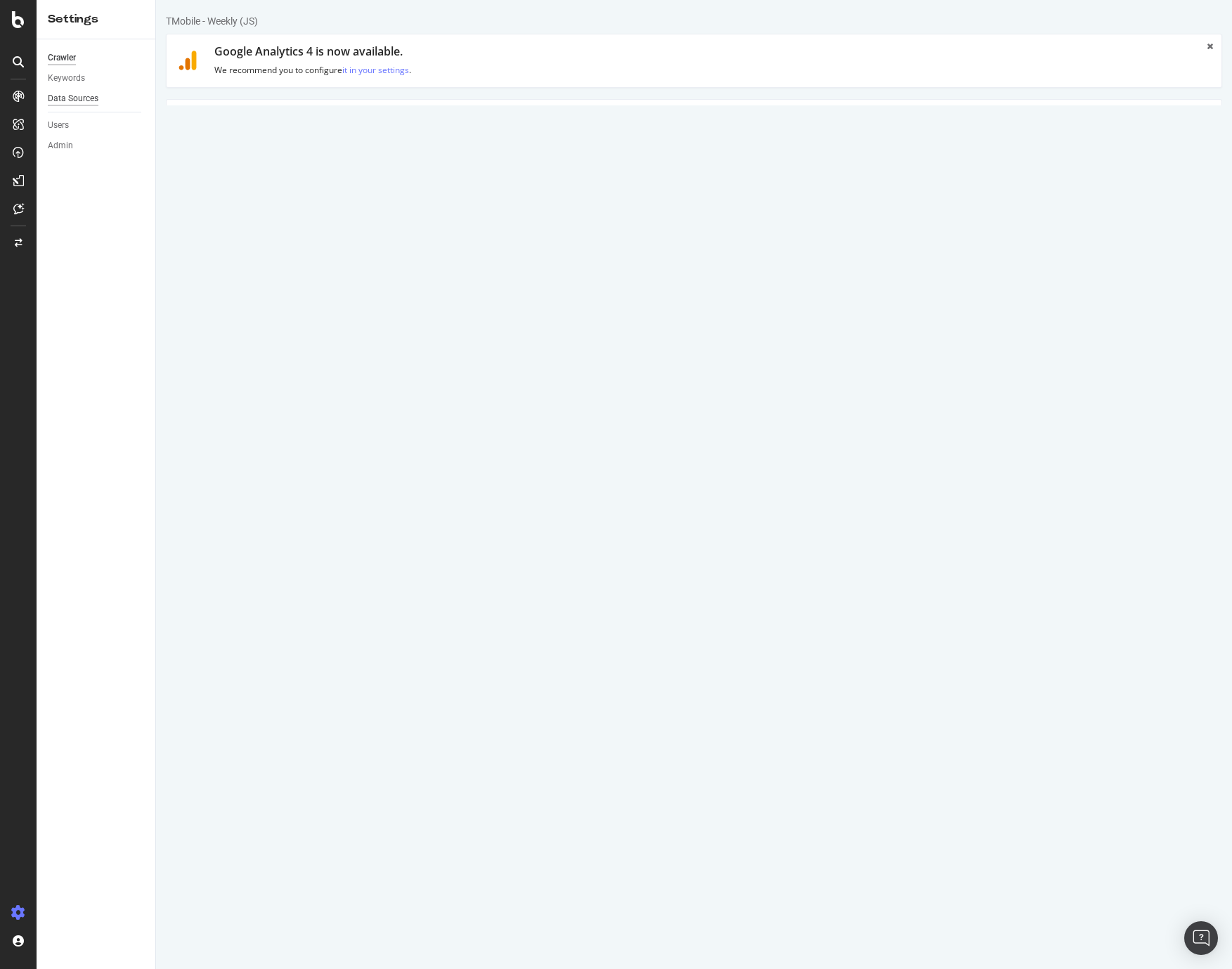
click at [82, 99] on div "Data Sources" at bounding box center [73, 99] width 50 height 15
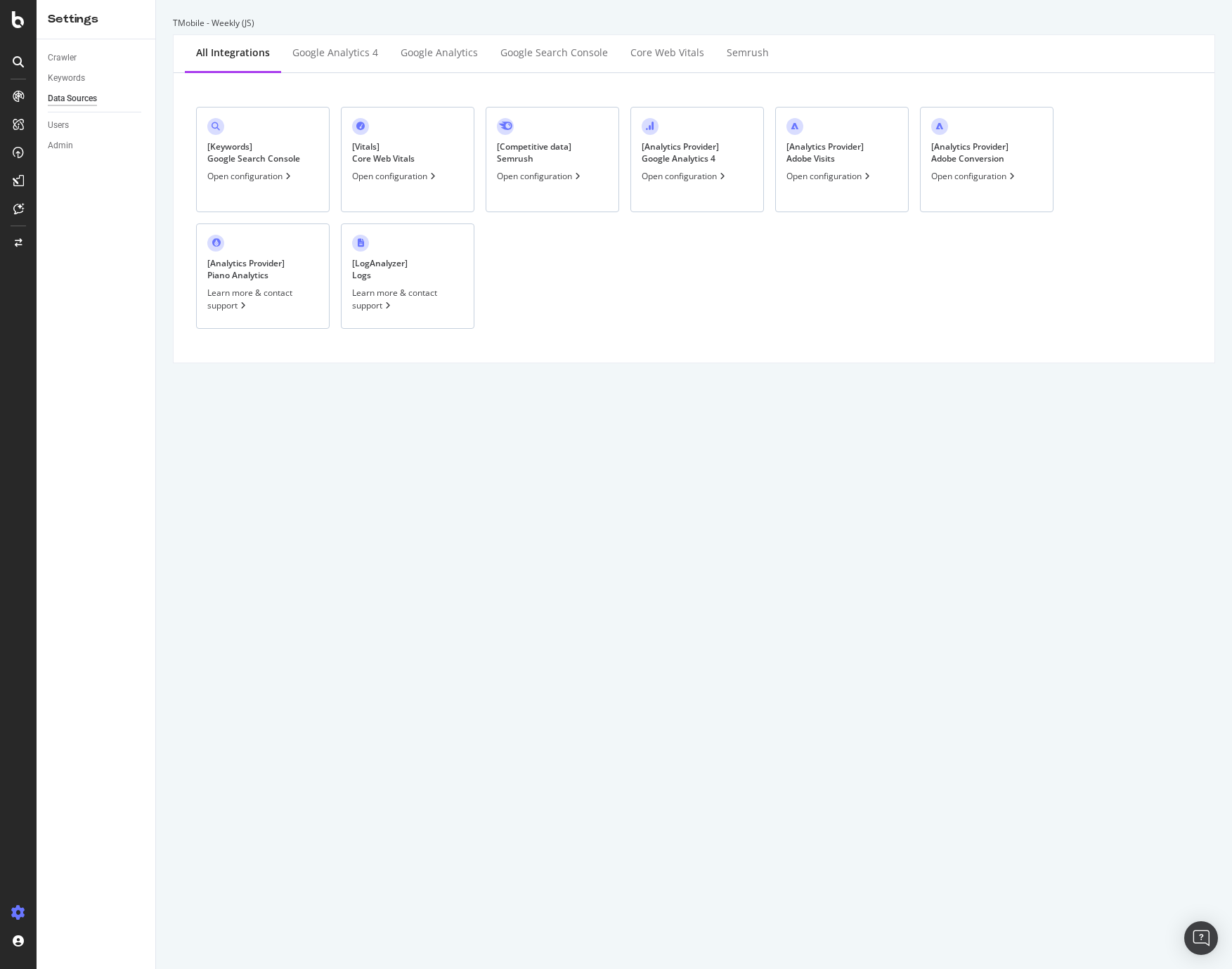
click at [850, 152] on div "[ Analytics Provider ] Adobe Visits" at bounding box center [825, 153] width 77 height 24
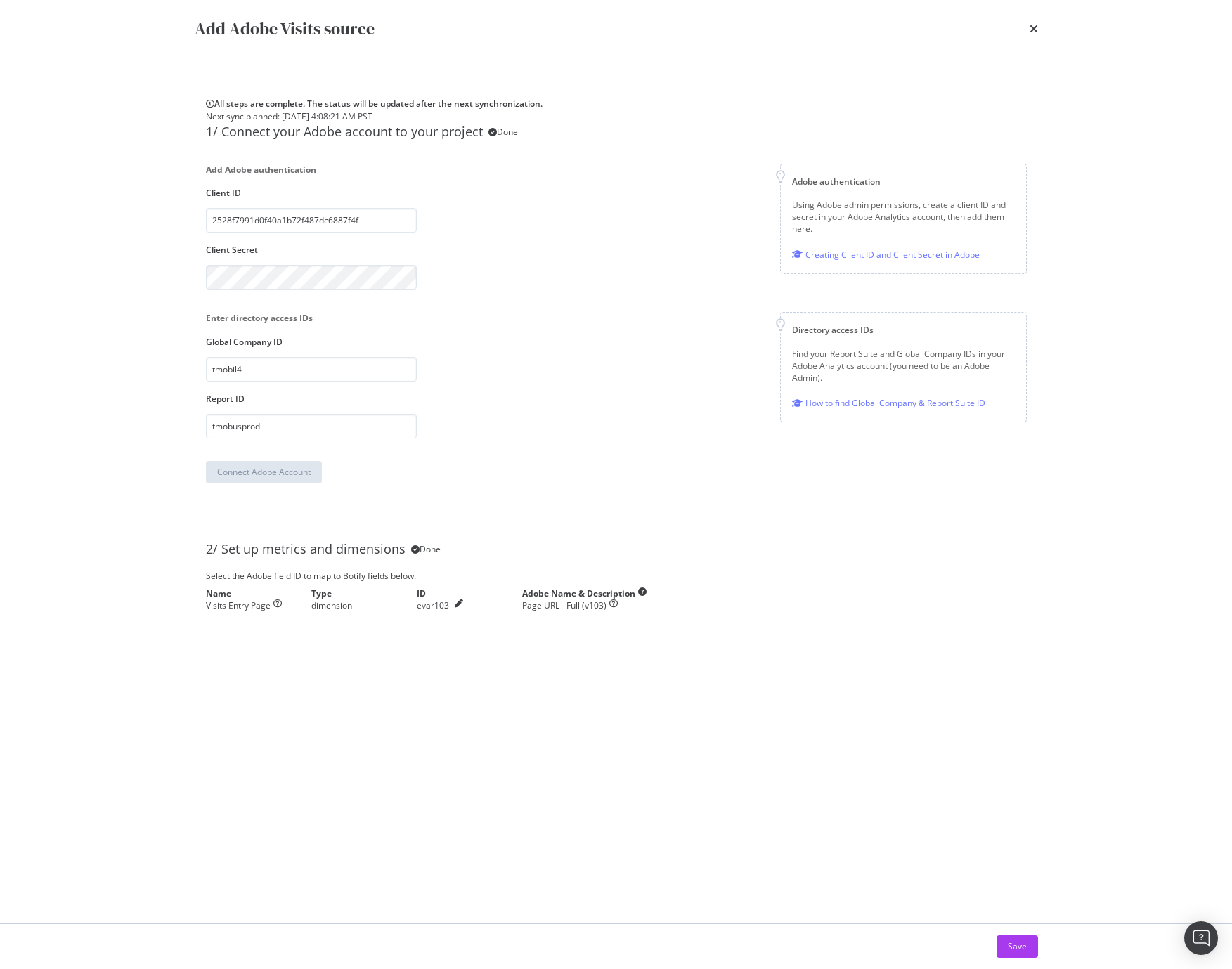
drag, startPoint x: 114, startPoint y: 302, endPoint x: 114, endPoint y: 338, distance: 36.0
click at [114, 302] on div "Add Adobe Visits source All steps are complete. The status will be updated afte…" at bounding box center [616, 484] width 1232 height 969
click at [1024, 535] on div "All steps are complete. The status will be updated after the next synchronizati…" at bounding box center [616, 354] width 843 height 537
